Goal: Contribute content: Add original content to the website for others to see

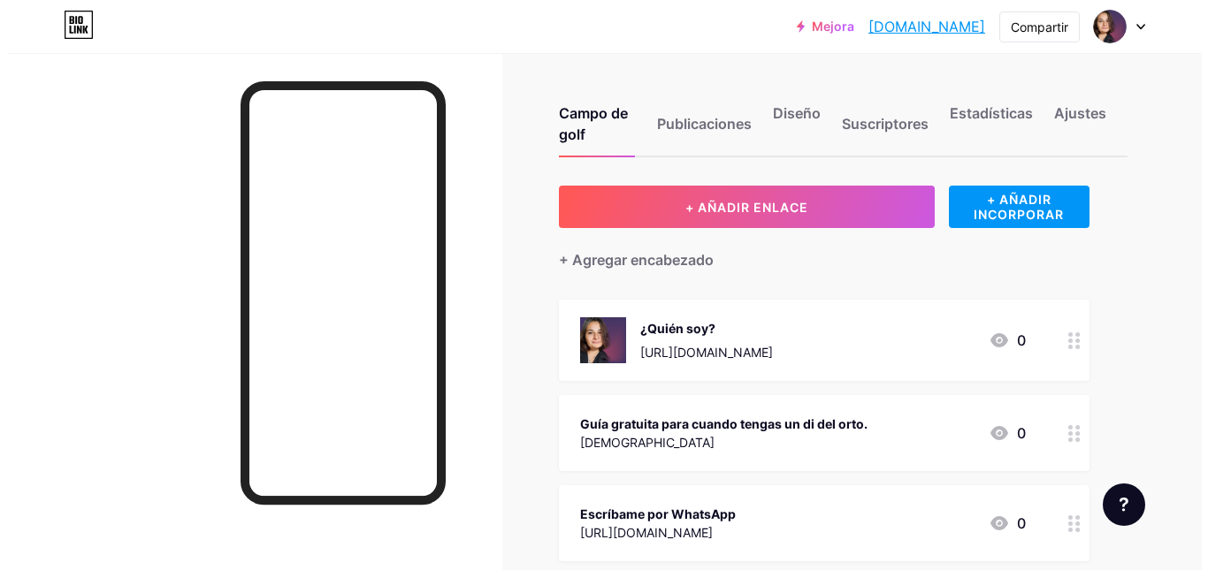
scroll to position [88, 0]
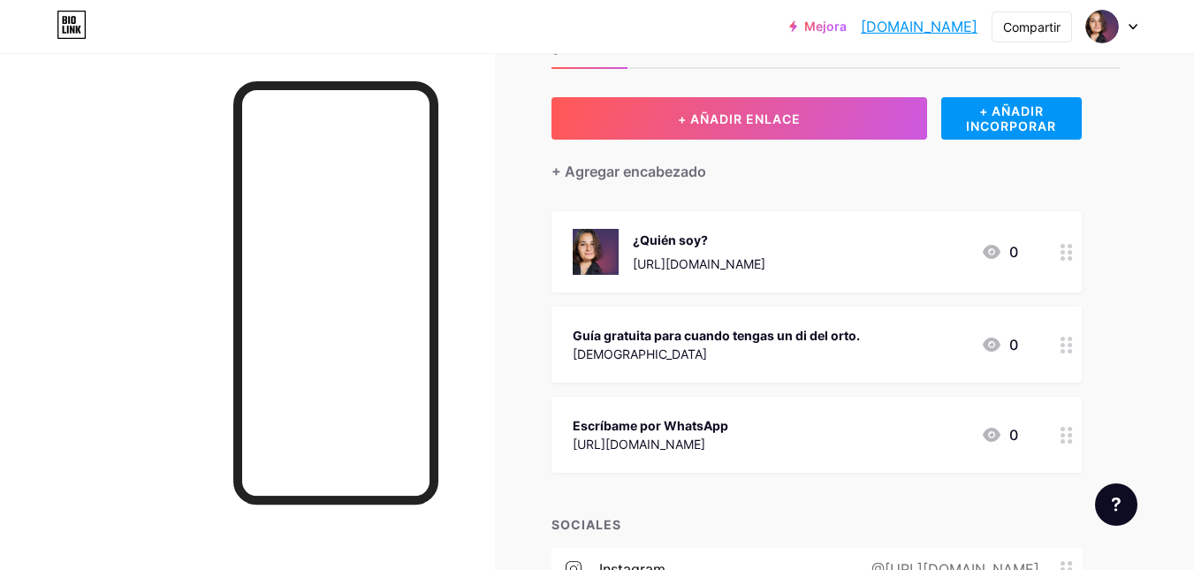
click at [1065, 345] on icon at bounding box center [1067, 345] width 12 height 17
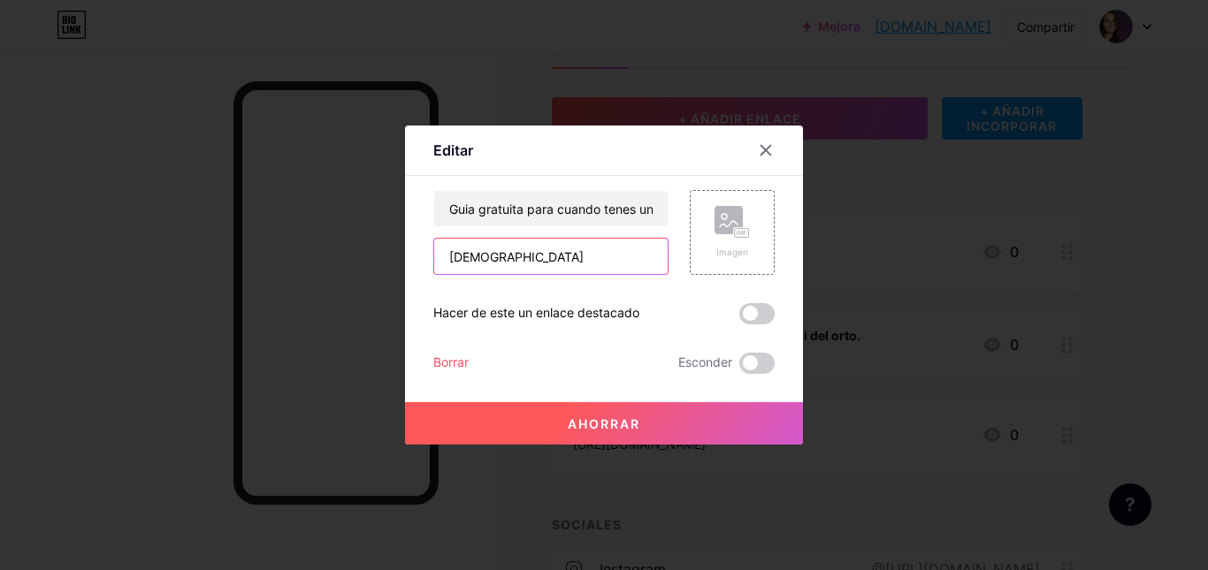
click at [579, 258] on input "[DEMOGRAPHIC_DATA]" at bounding box center [550, 256] width 233 height 35
paste input "[URL][DOMAIN_NAME]"
type input "[URL][DOMAIN_NAME]"
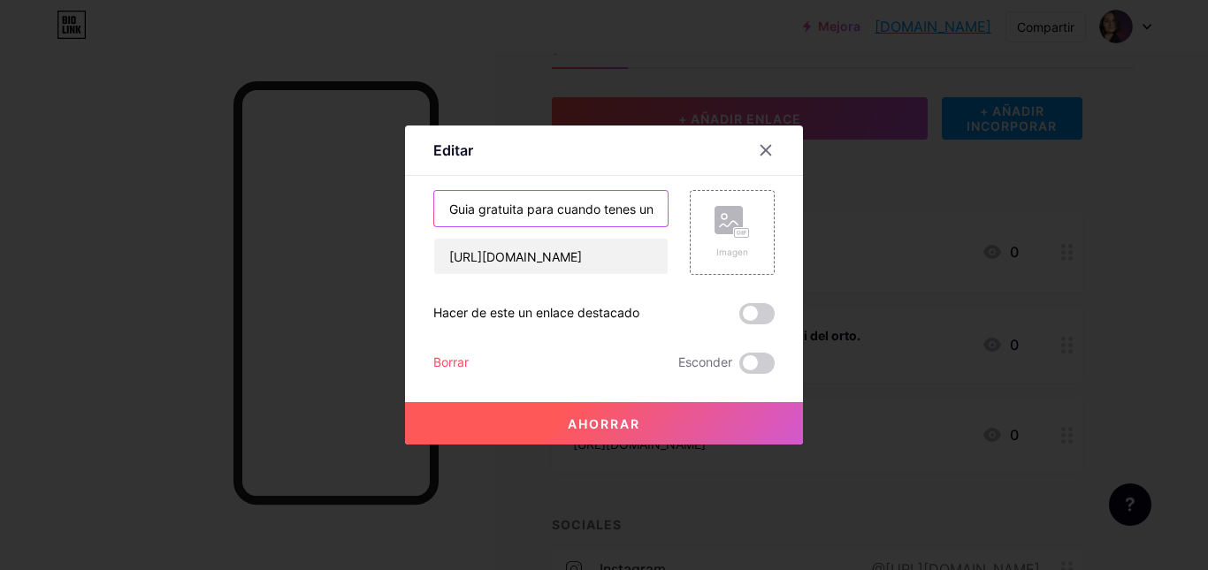
click at [580, 206] on input "Guia gratuita para cuando tenes un di del orto" at bounding box center [550, 208] width 233 height 35
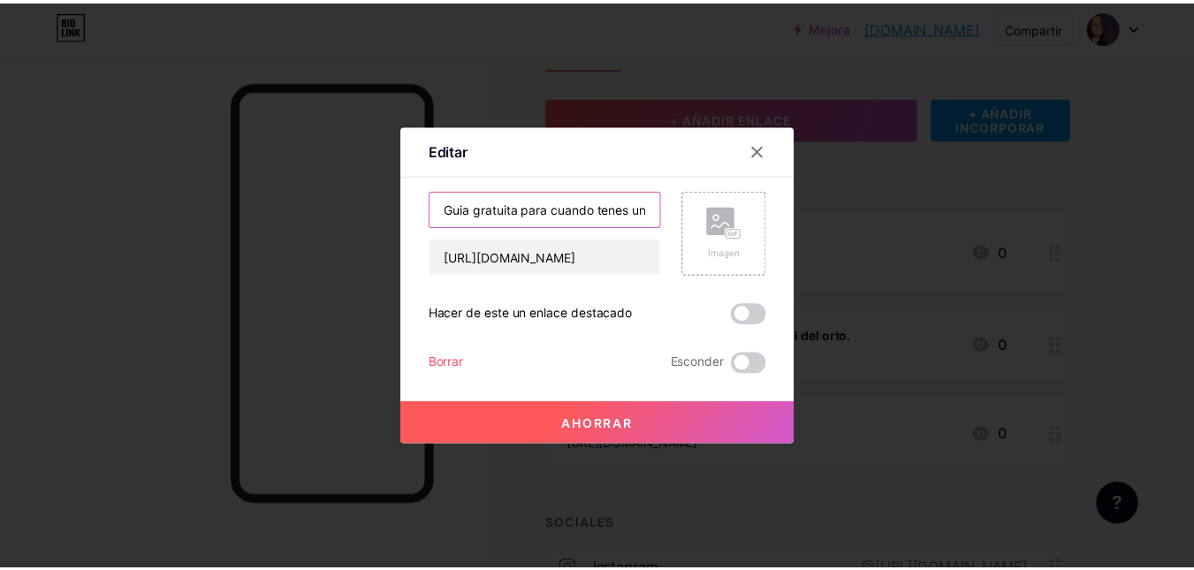
scroll to position [0, 0]
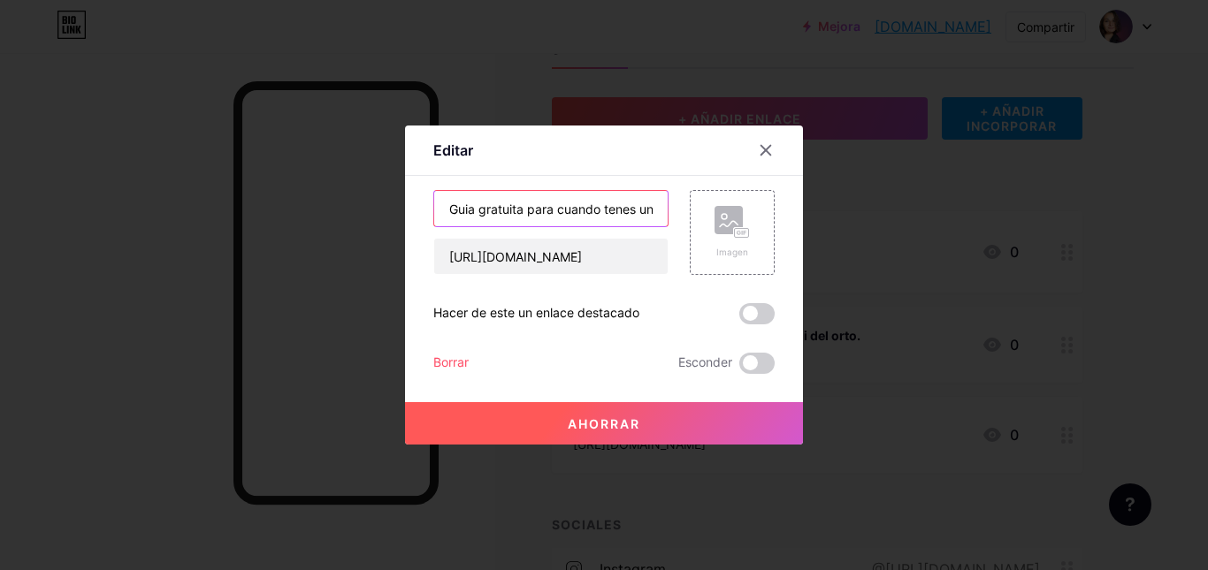
click at [580, 206] on input "Guia gratuita para cuando tenes un di del orto" at bounding box center [550, 208] width 233 height 35
type input "SERVICIOS"
click at [737, 229] on rect at bounding box center [742, 233] width 14 height 9
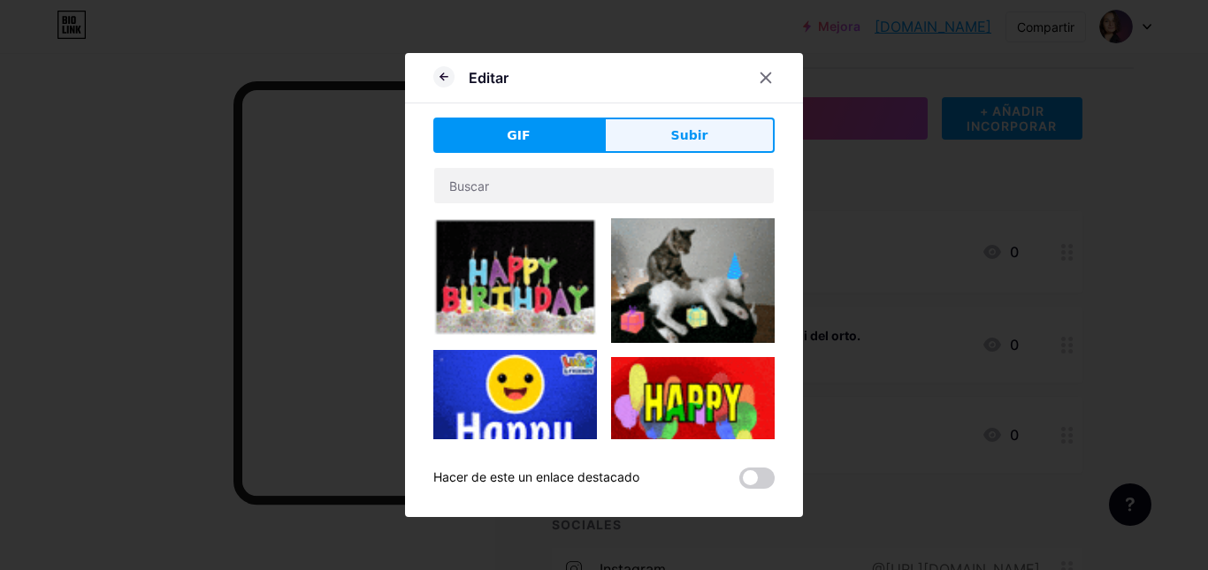
click at [672, 149] on button "Subir" at bounding box center [689, 135] width 171 height 35
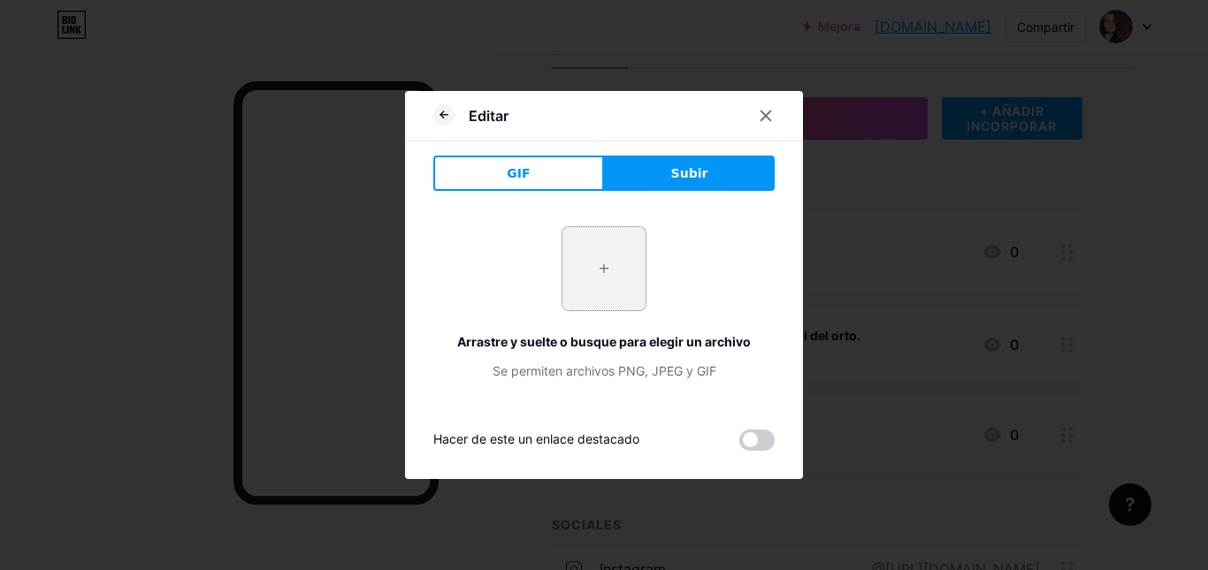
click at [640, 265] on input "file" at bounding box center [603, 268] width 83 height 83
type input "C:\fakepath\[DATE], 13_27_40.png"
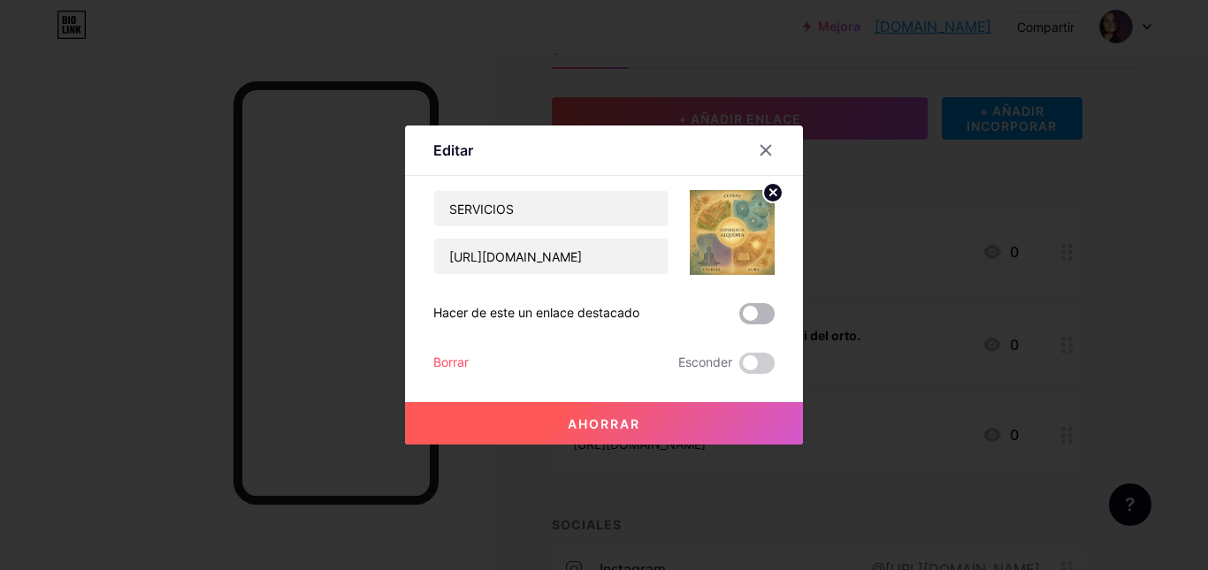
click at [756, 315] on span at bounding box center [756, 313] width 35 height 21
click at [739, 318] on input "checkbox" at bounding box center [739, 318] width 0 height 0
click at [621, 419] on font "Ahorrar" at bounding box center [604, 423] width 72 height 15
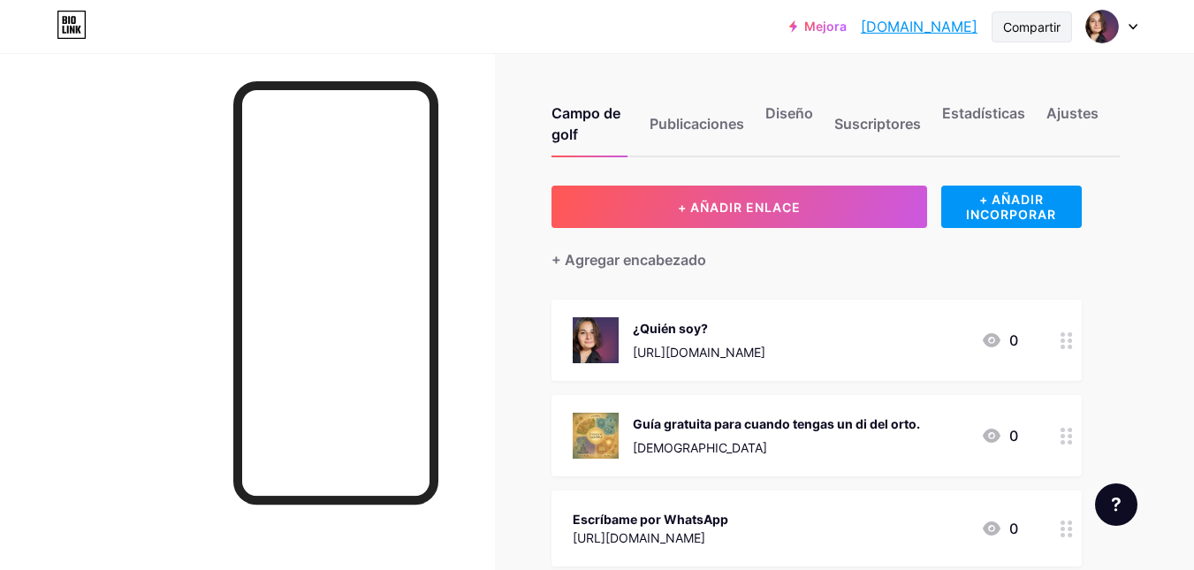
click at [1037, 24] on font "Compartir" at bounding box center [1031, 26] width 57 height 15
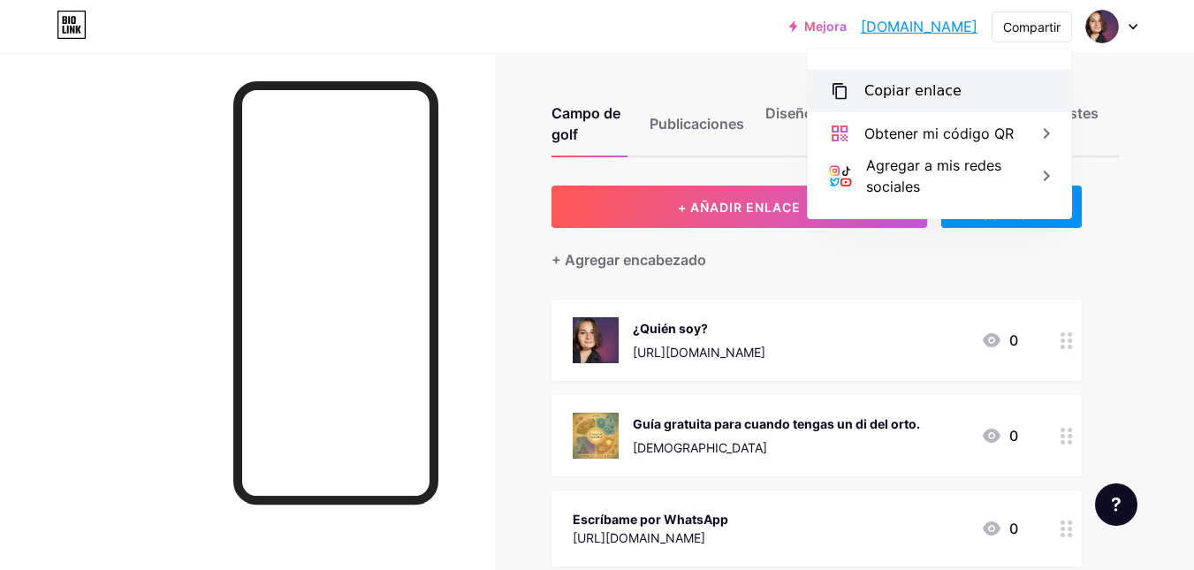
click at [922, 98] on font "Copiar enlace" at bounding box center [913, 90] width 97 height 17
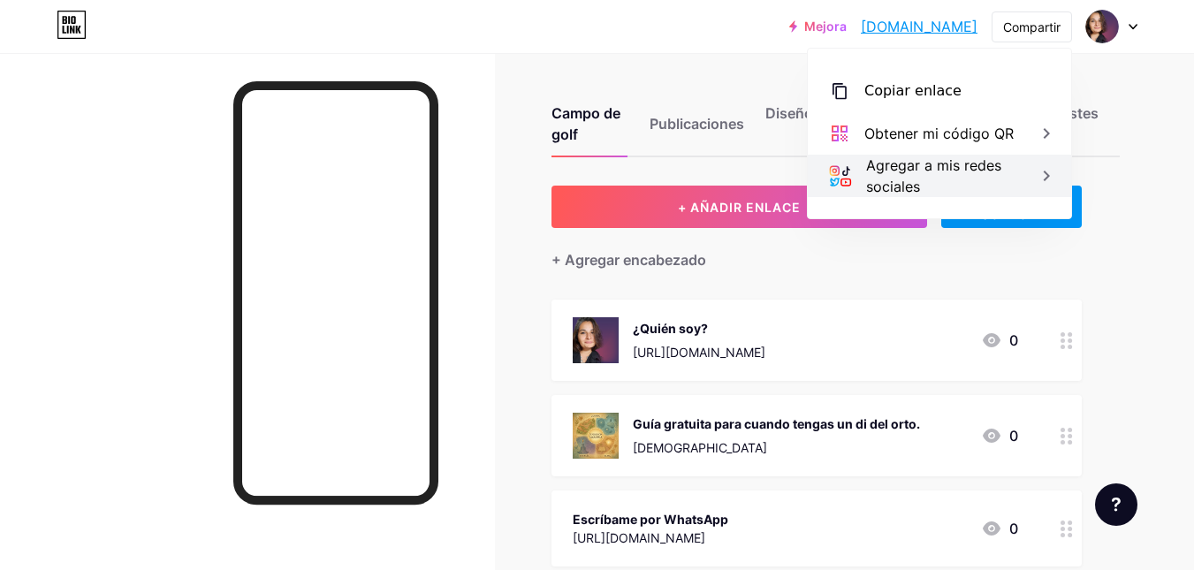
click at [909, 172] on font "Agregar a mis redes sociales" at bounding box center [933, 175] width 135 height 39
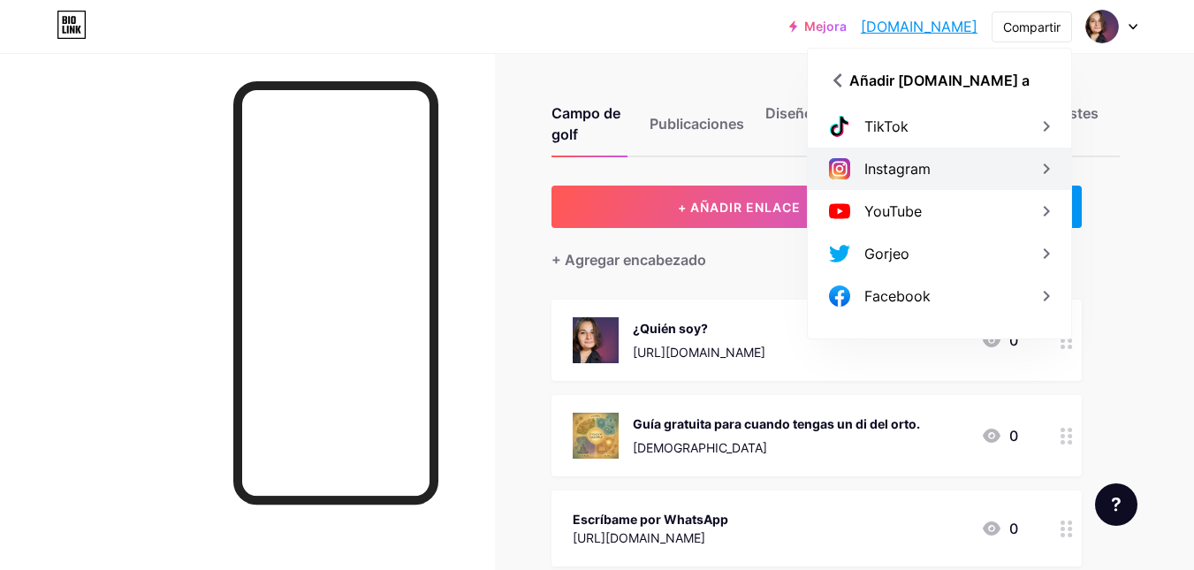
click at [945, 168] on div "Instagram" at bounding box center [939, 169] width 263 height 42
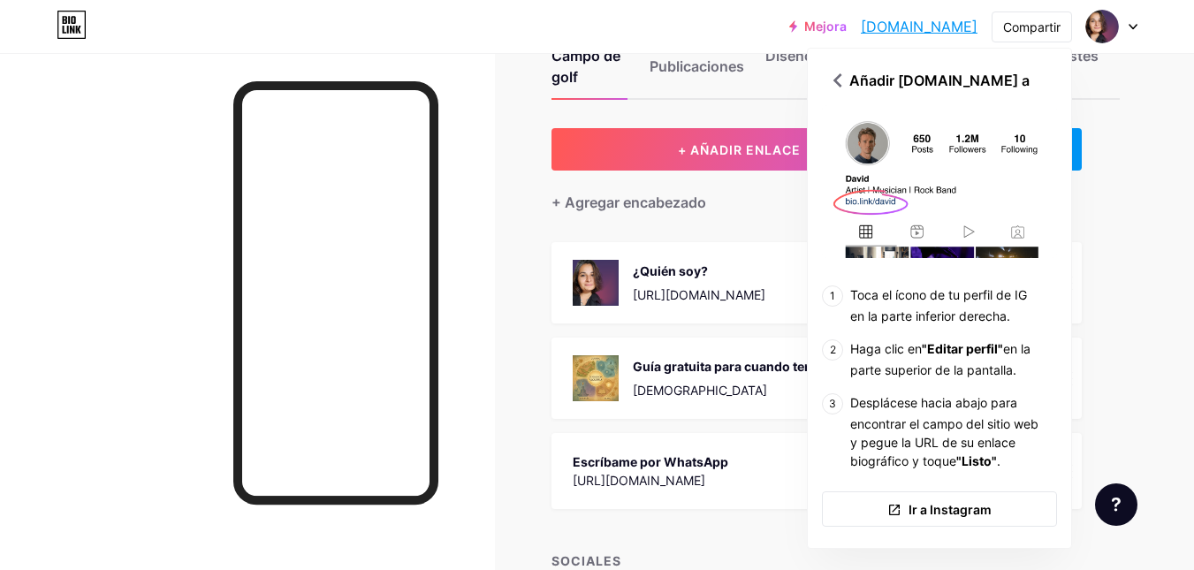
scroll to position [88, 0]
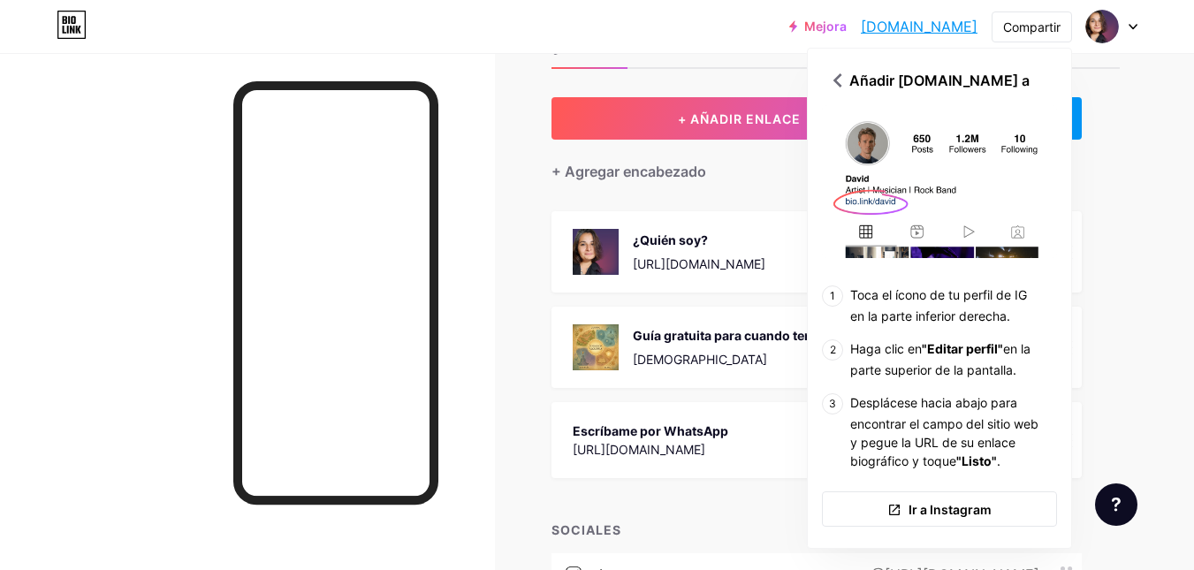
click at [156, 59] on div at bounding box center [247, 338] width 495 height 570
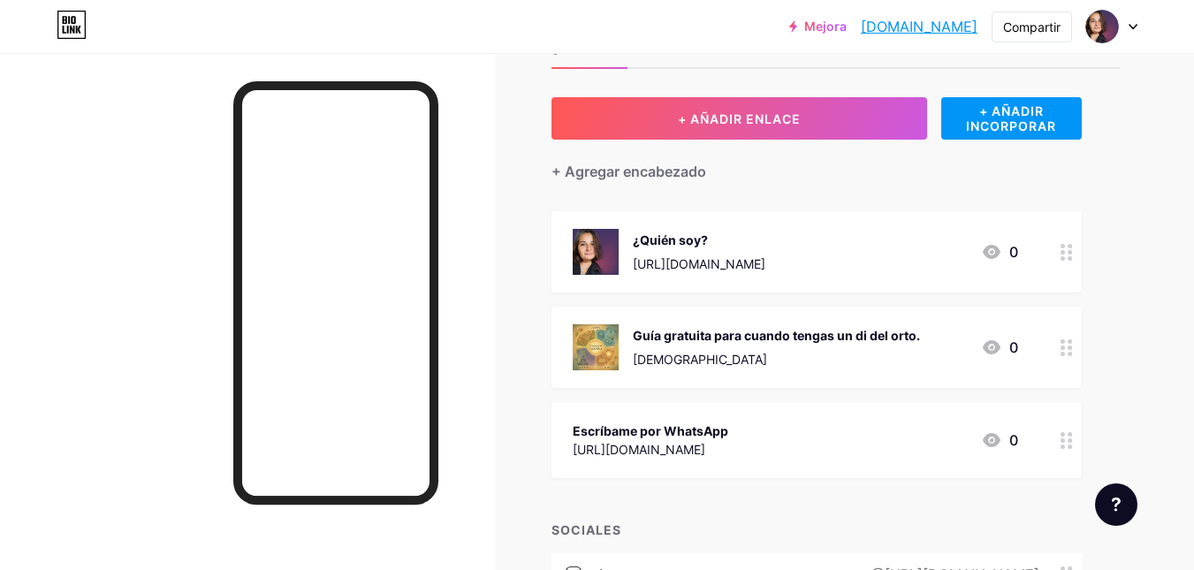
click at [1069, 257] on circle at bounding box center [1070, 258] width 4 height 4
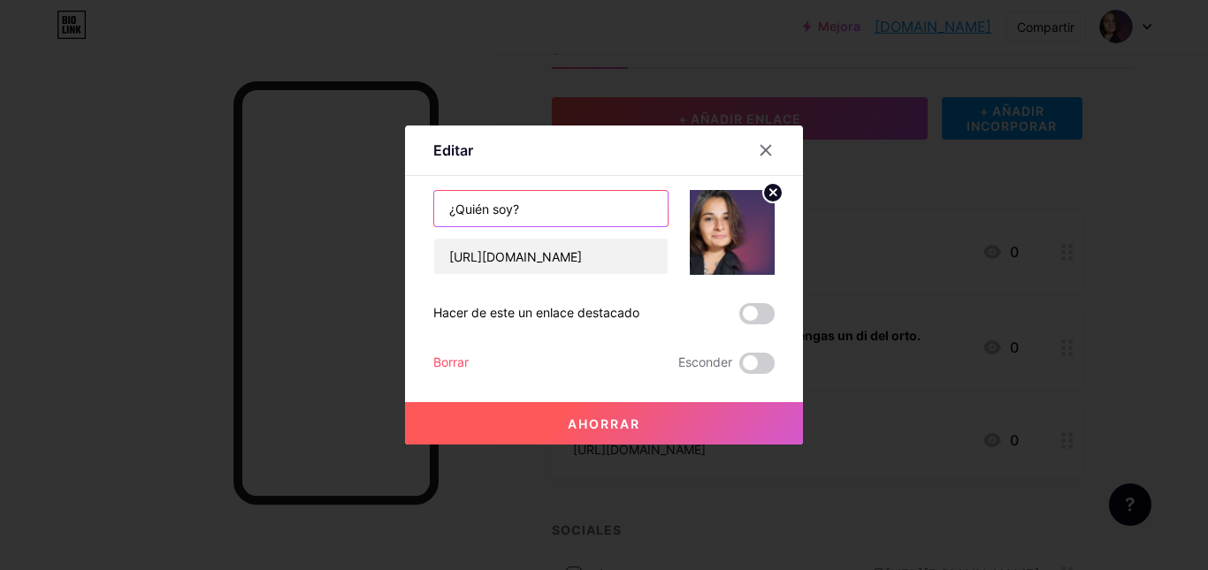
click at [520, 217] on input "¿Quién soy?" at bounding box center [550, 208] width 233 height 35
type input "'"
type input "¿QUIÉN SOY?"
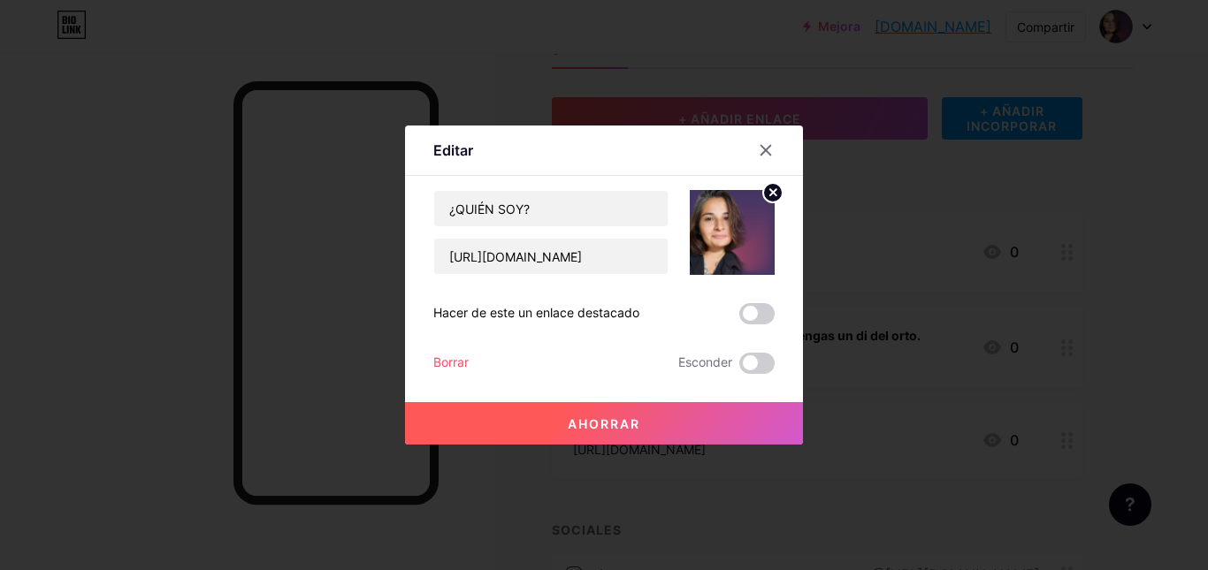
click at [751, 314] on span at bounding box center [756, 313] width 35 height 21
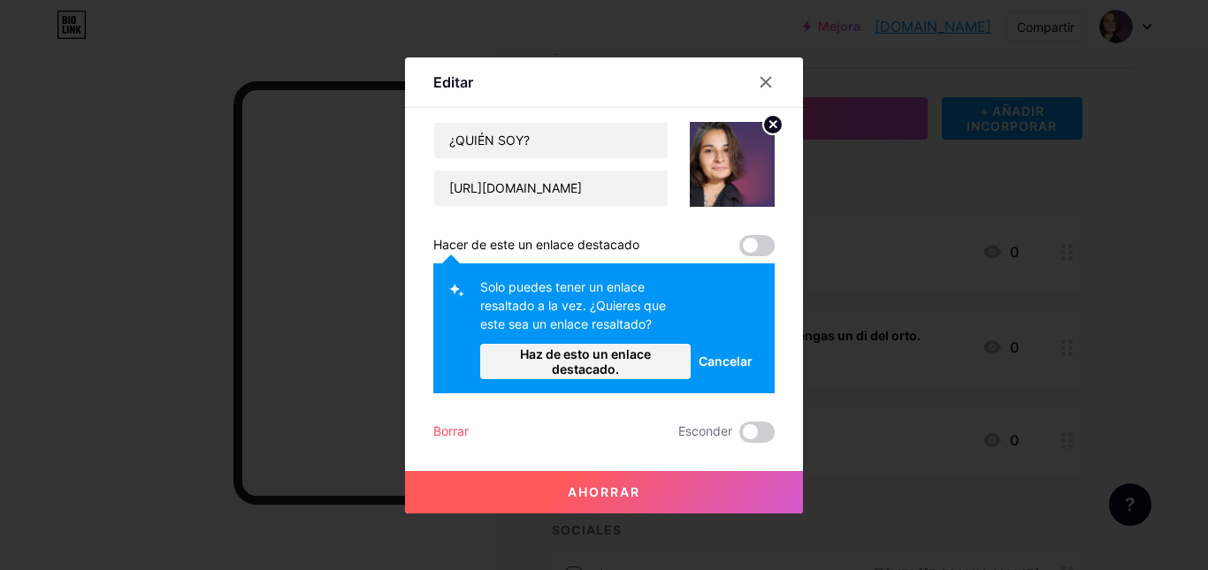
click at [590, 497] on font "Ahorrar" at bounding box center [604, 491] width 72 height 15
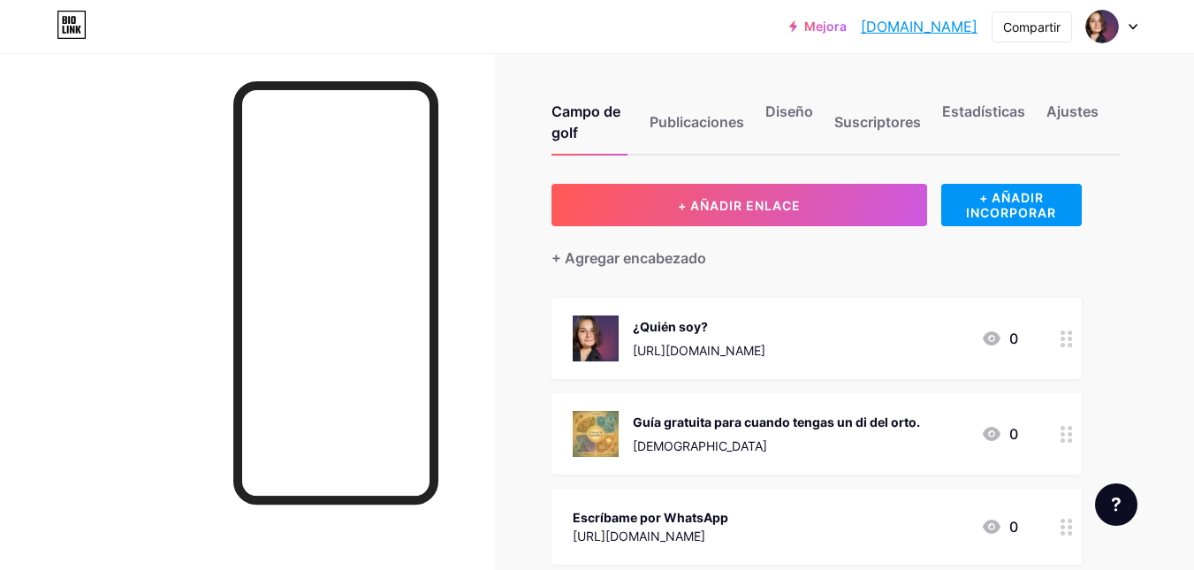
scroll to position [0, 0]
